Goal: Find specific page/section: Find specific page/section

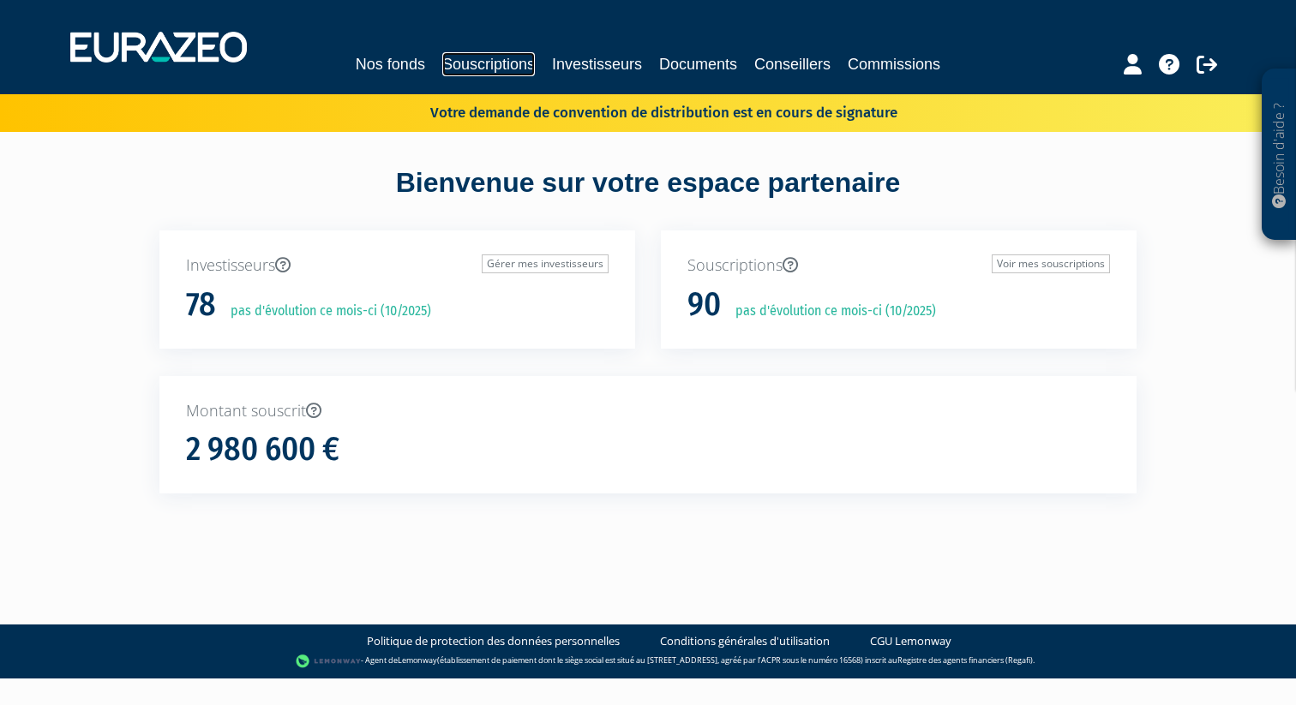
click at [498, 59] on link "Souscriptions" at bounding box center [488, 64] width 93 height 24
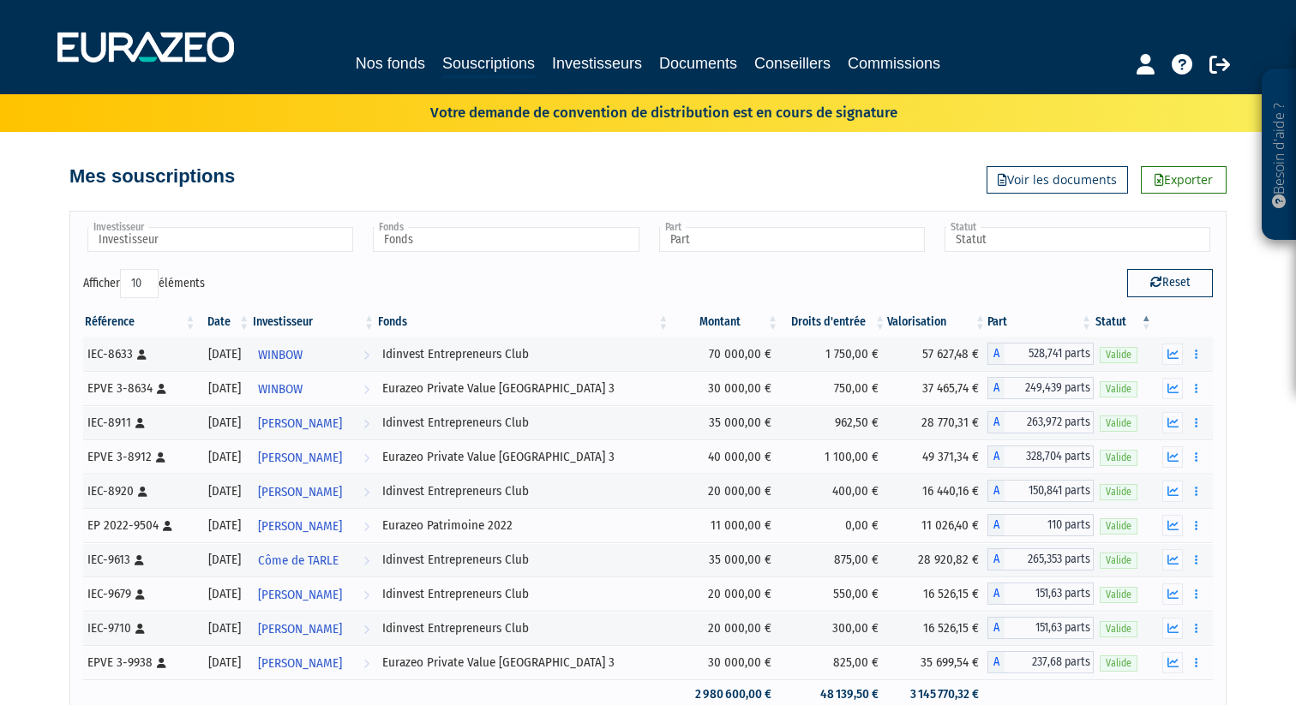
click at [506, 239] on input "Fonds" at bounding box center [506, 239] width 266 height 25
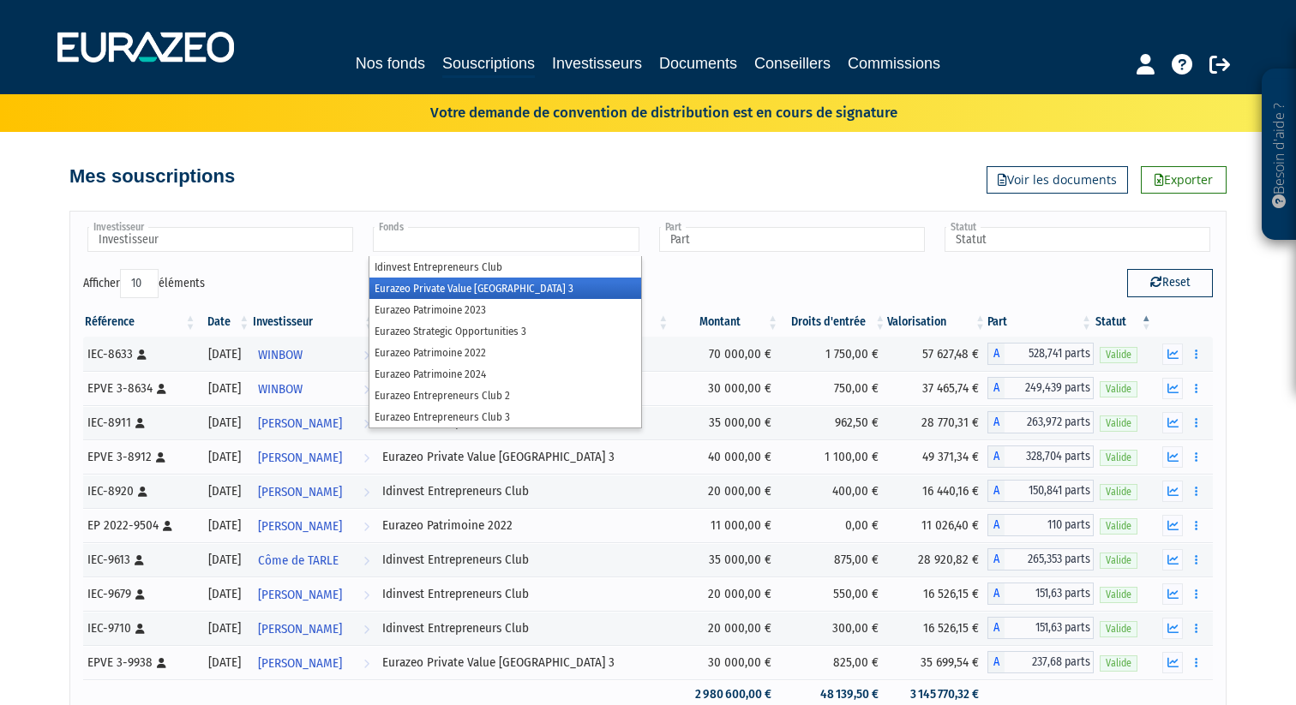
click at [505, 281] on li "Eurazeo Private Value [GEOGRAPHIC_DATA] 3" at bounding box center [504, 288] width 271 height 21
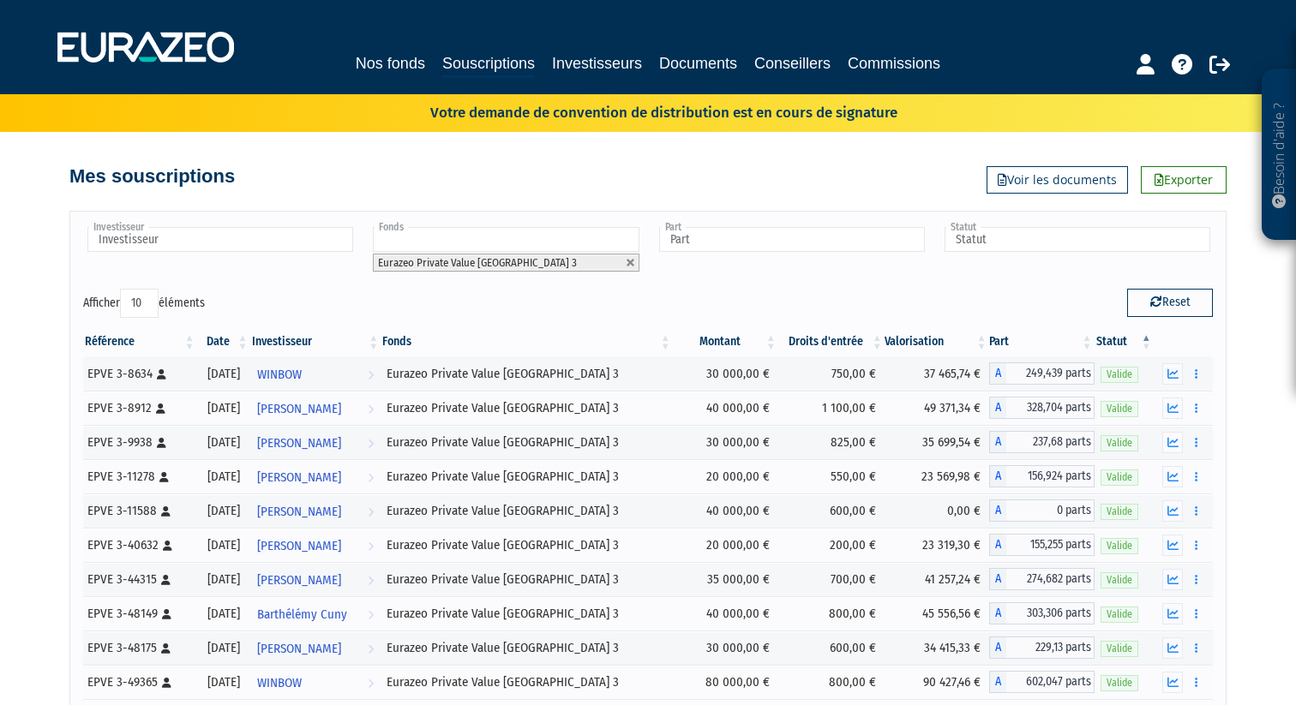
click at [666, 283] on div "Investisseur ABA [PERSON_NAME] [PERSON_NAME] [PERSON_NAME] [PERSON_NAME] Barthé…" at bounding box center [647, 257] width 1155 height 64
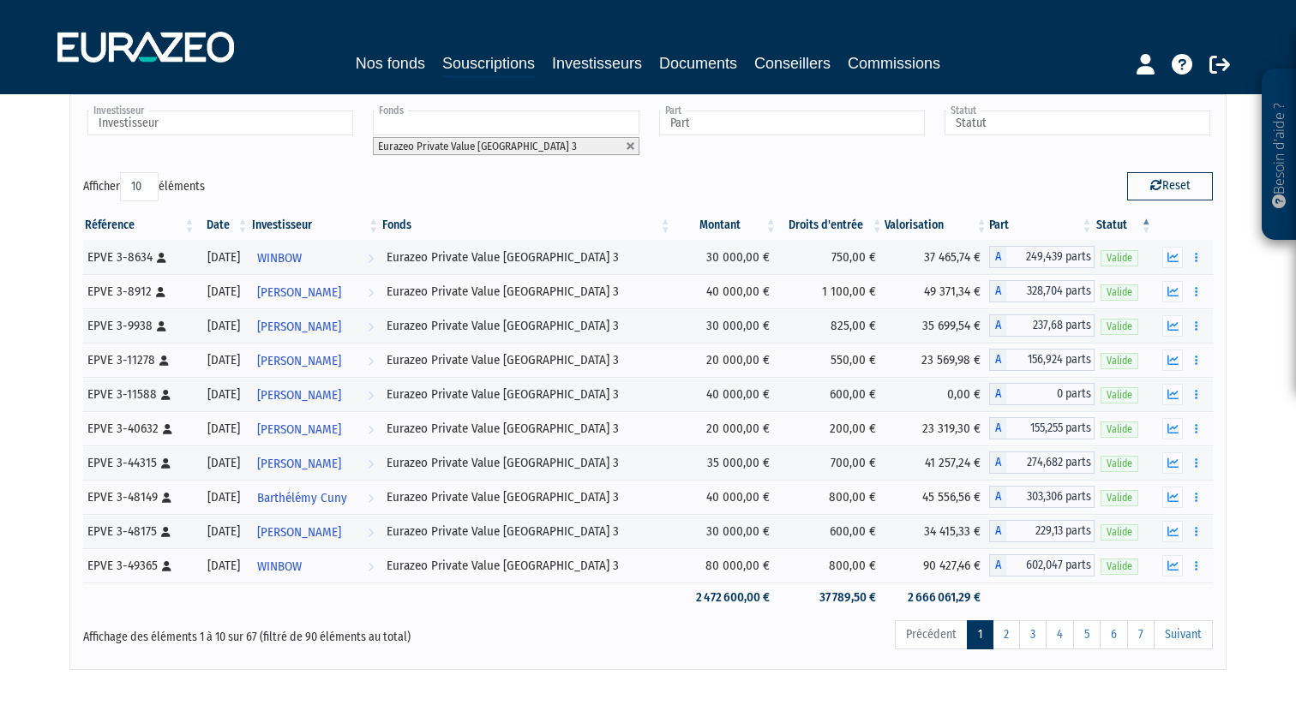
scroll to position [123, 0]
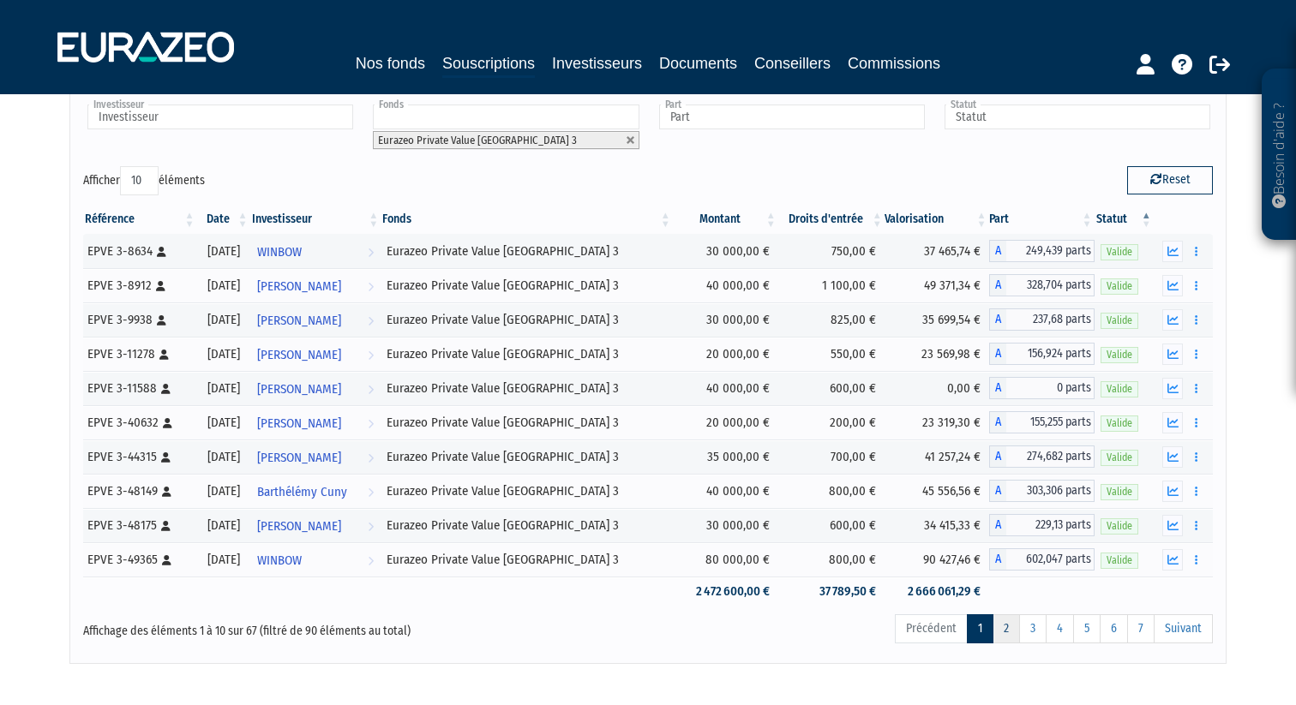
click at [1003, 633] on link "2" at bounding box center [1005, 629] width 27 height 29
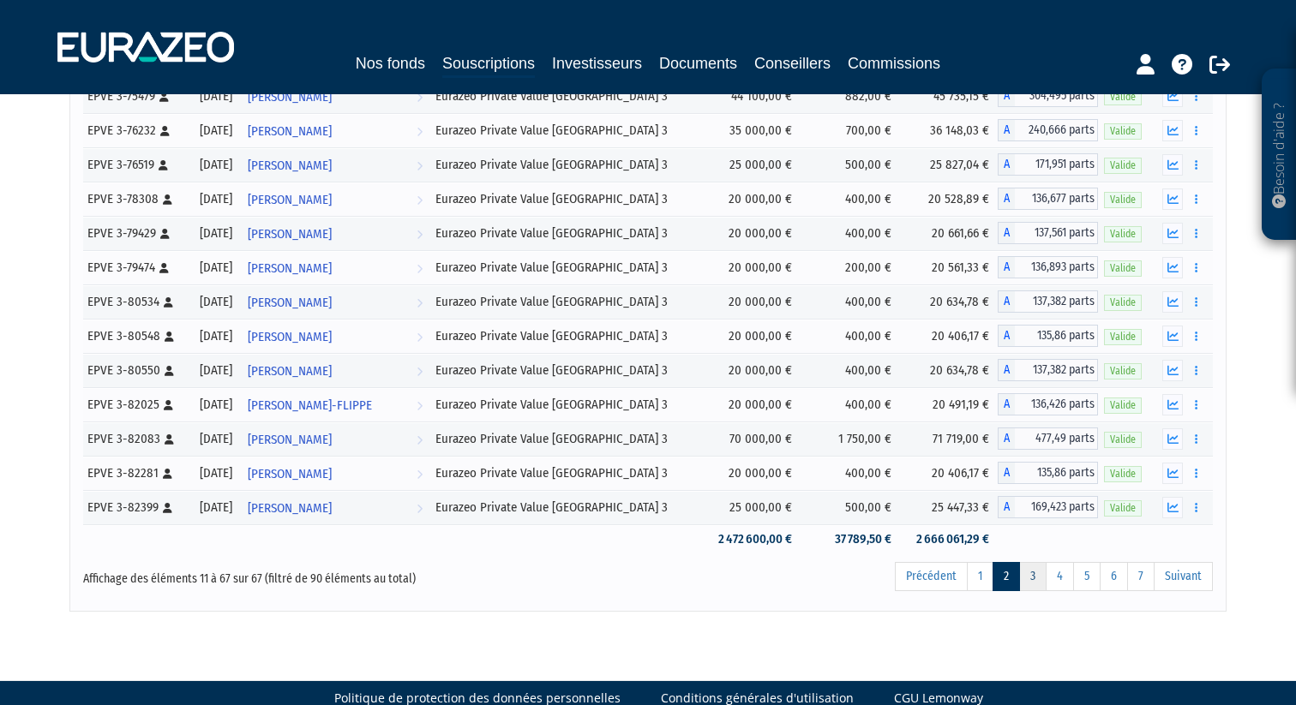
click at [1038, 579] on link "3" at bounding box center [1032, 576] width 27 height 29
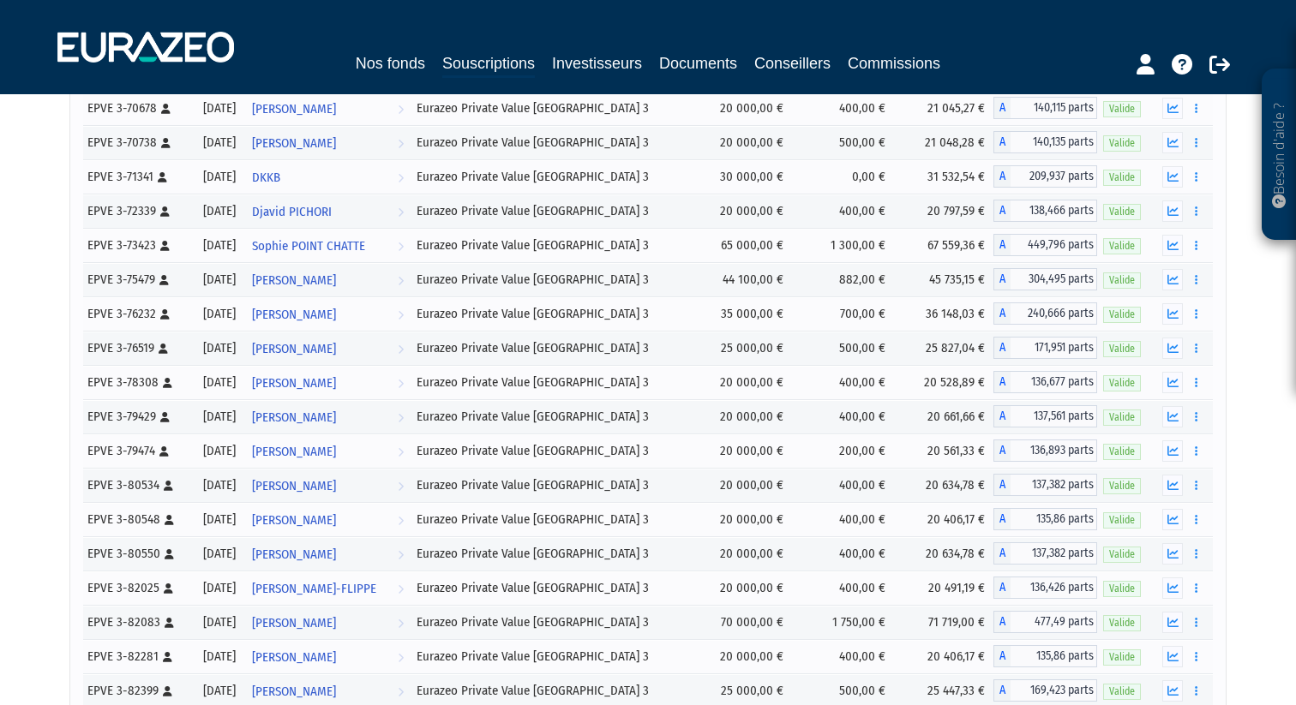
scroll to position [1474, 0]
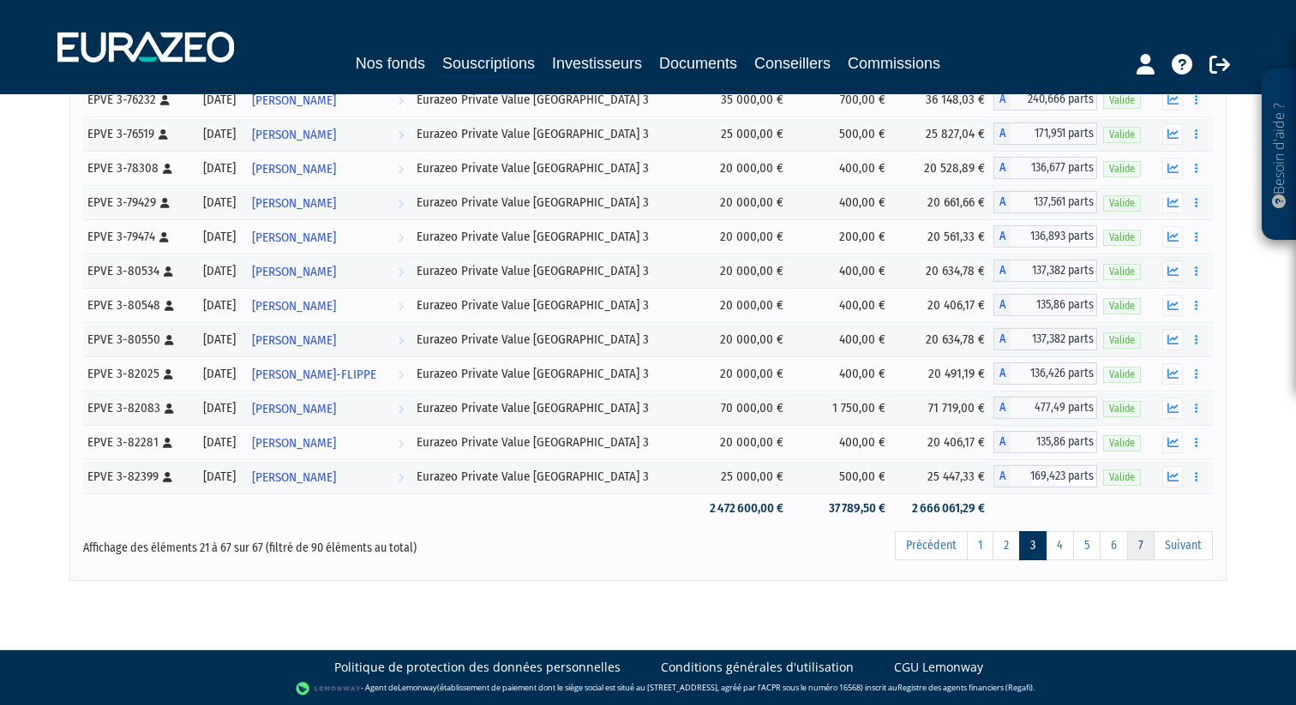
click at [1144, 544] on link "7" at bounding box center [1140, 545] width 27 height 29
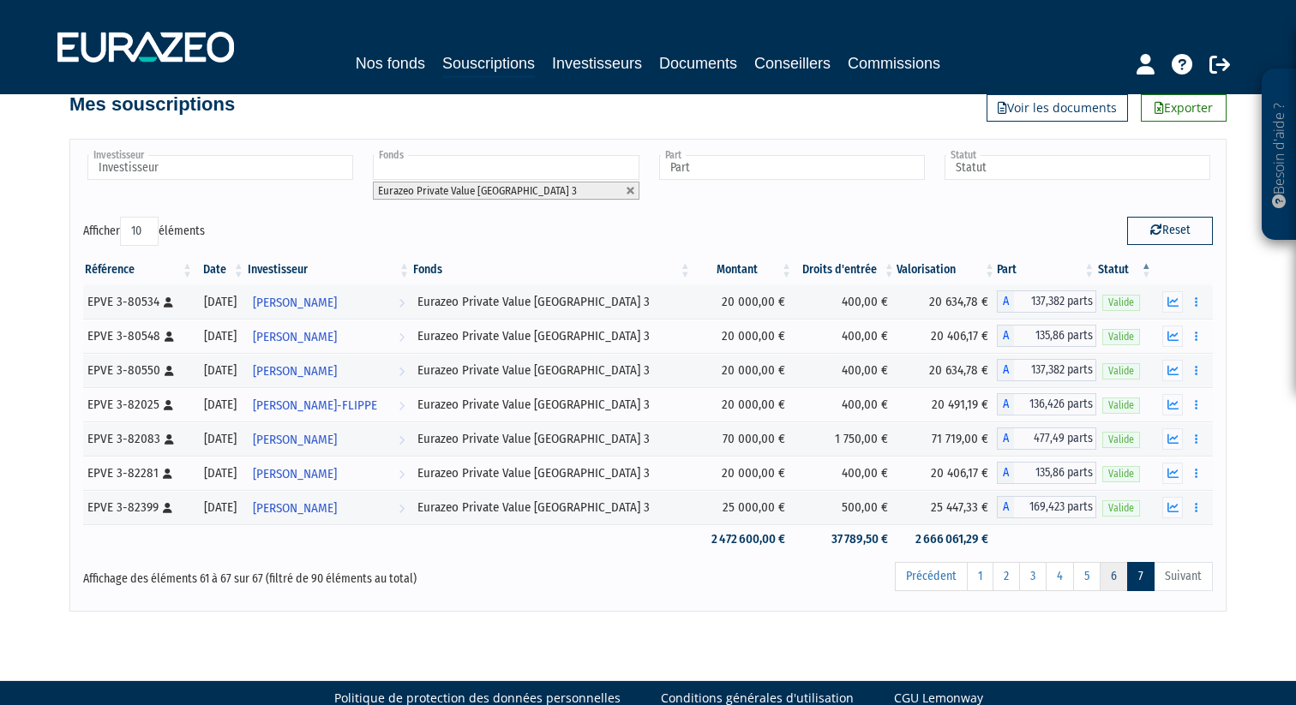
click at [1118, 575] on link "6" at bounding box center [1114, 576] width 28 height 29
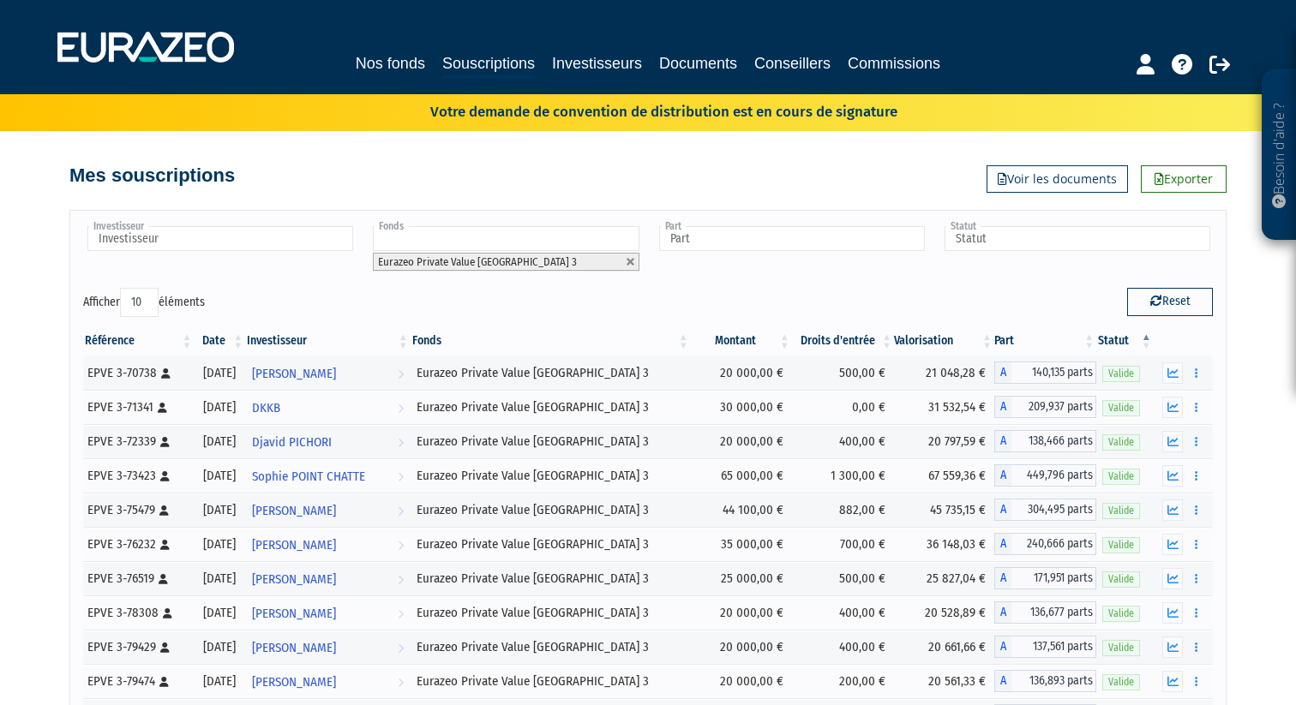
scroll to position [0, 0]
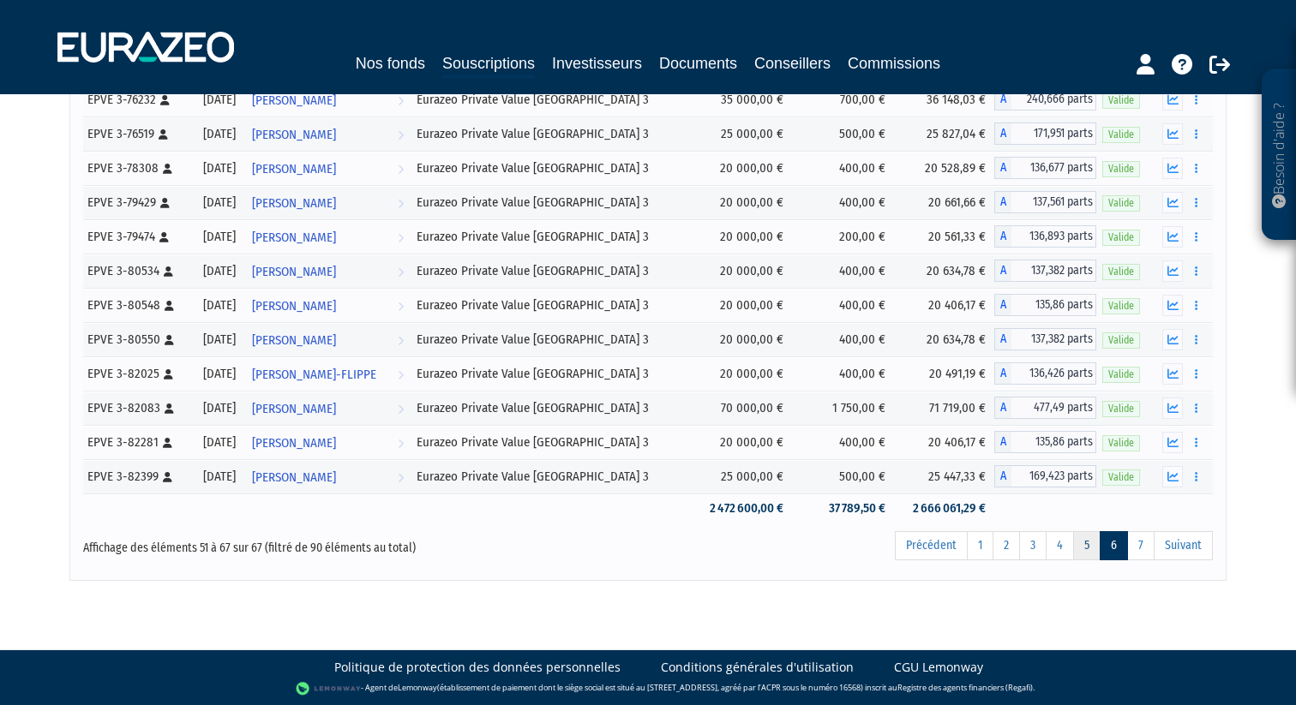
click at [1087, 547] on link "5" at bounding box center [1086, 545] width 27 height 29
click at [1061, 546] on link "4" at bounding box center [1060, 545] width 28 height 29
click at [1037, 548] on link "3" at bounding box center [1032, 545] width 27 height 29
click at [1010, 547] on link "2" at bounding box center [1005, 545] width 27 height 29
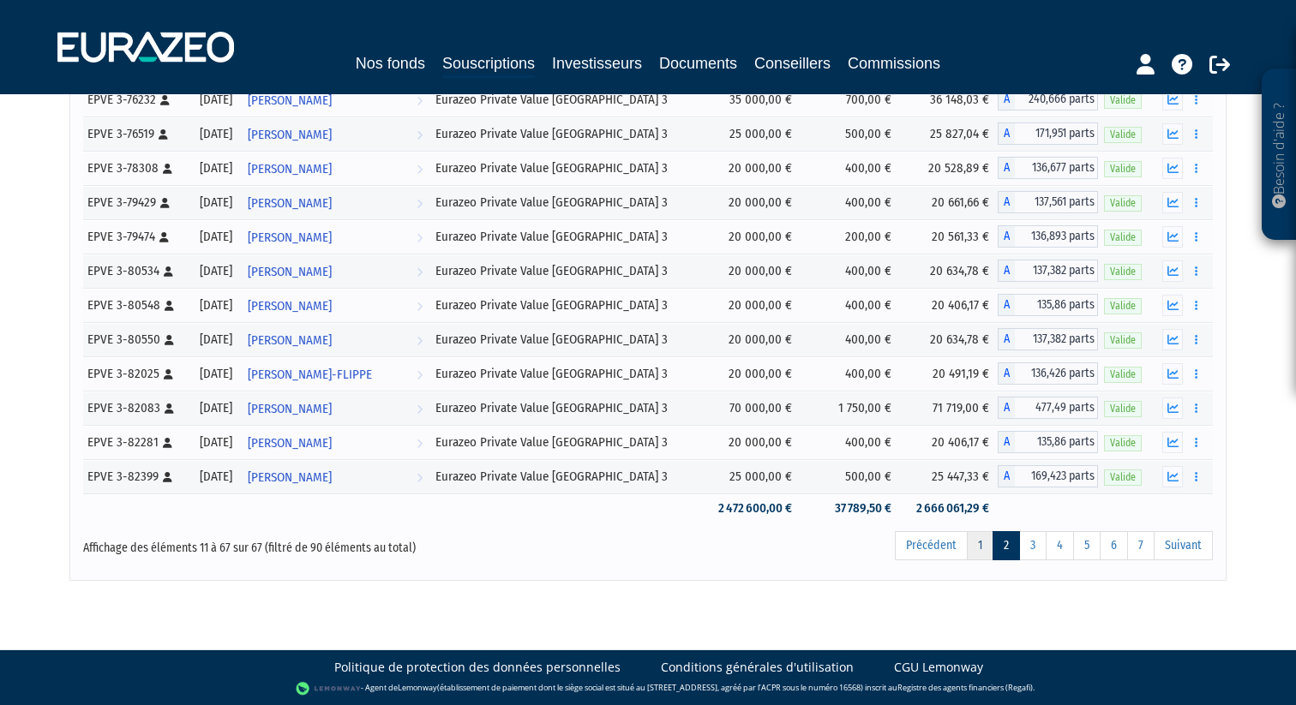
click at [978, 547] on link "1" at bounding box center [980, 545] width 27 height 29
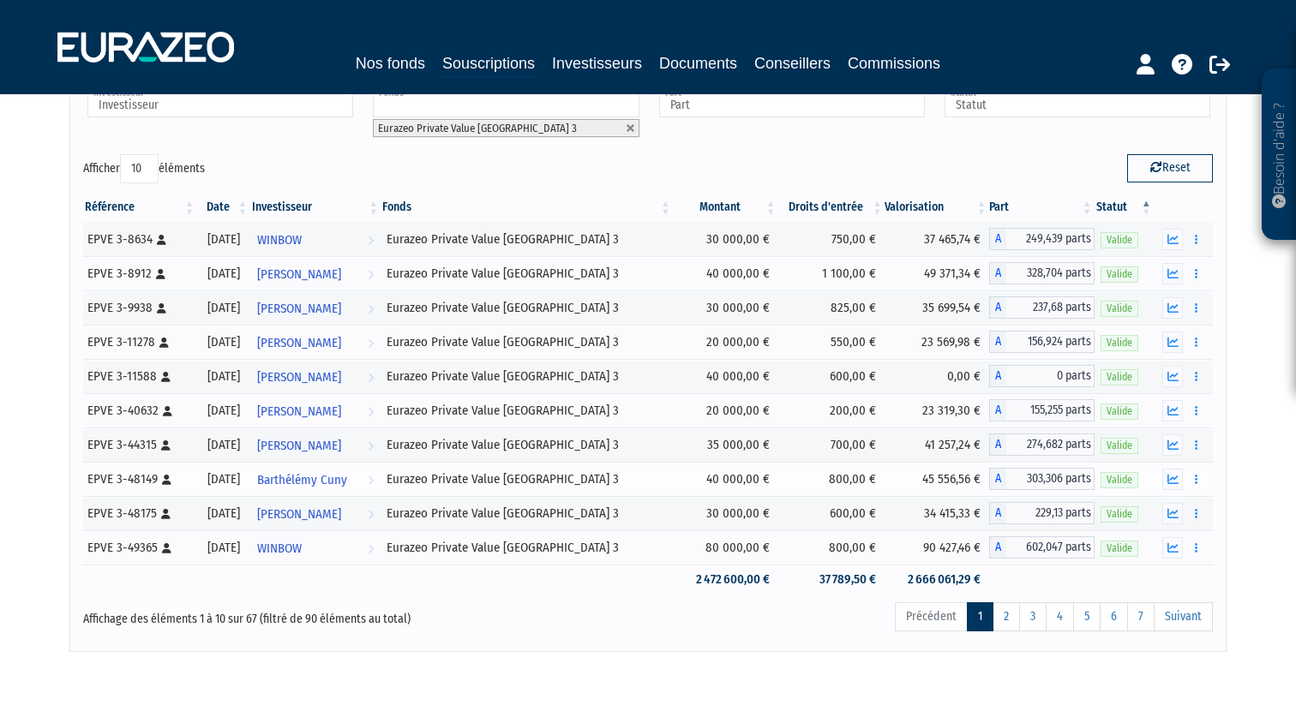
scroll to position [141, 0]
